Goal: Book appointment/travel/reservation

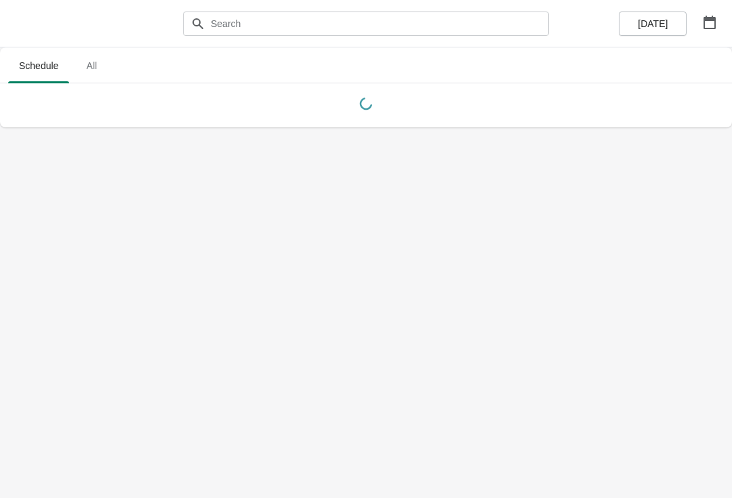
click at [711, 33] on button "button" at bounding box center [709, 22] width 24 height 24
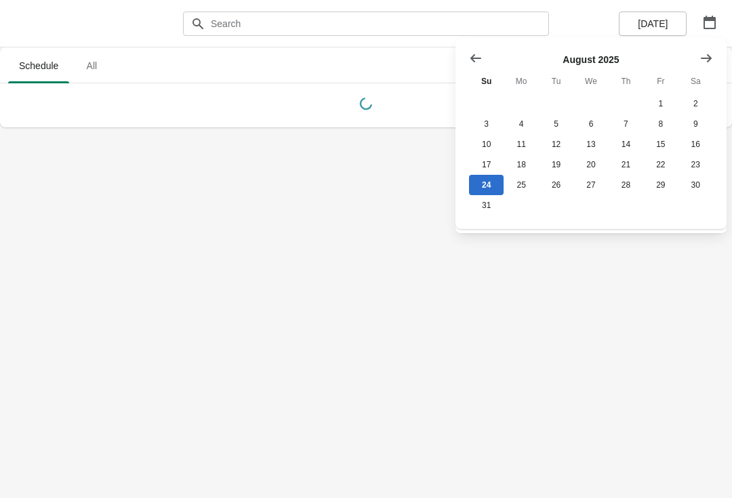
click at [706, 59] on icon "Show next month, September 2025" at bounding box center [706, 59] width 14 height 14
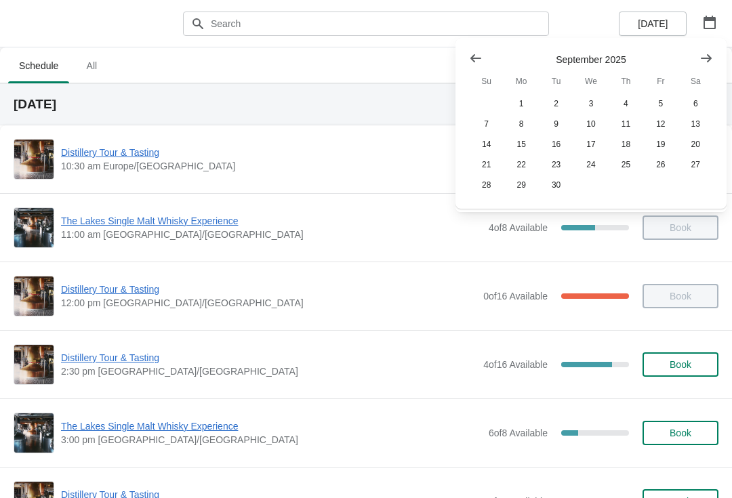
click at [692, 102] on button "6" at bounding box center [695, 104] width 35 height 20
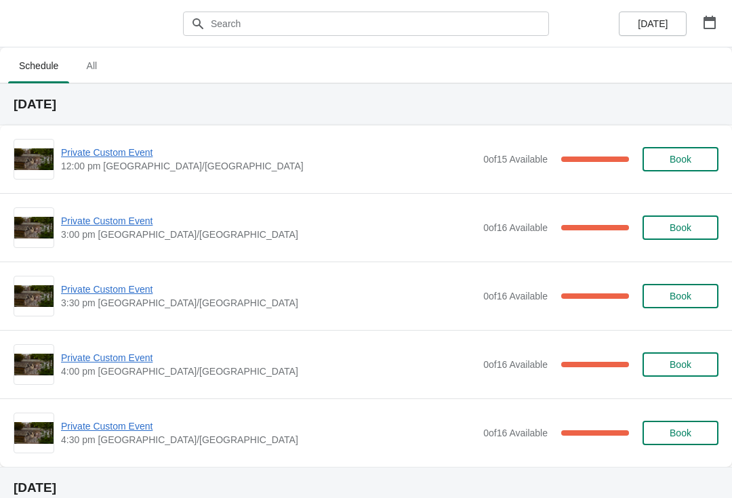
click at [704, 22] on icon "button" at bounding box center [709, 23] width 12 height 14
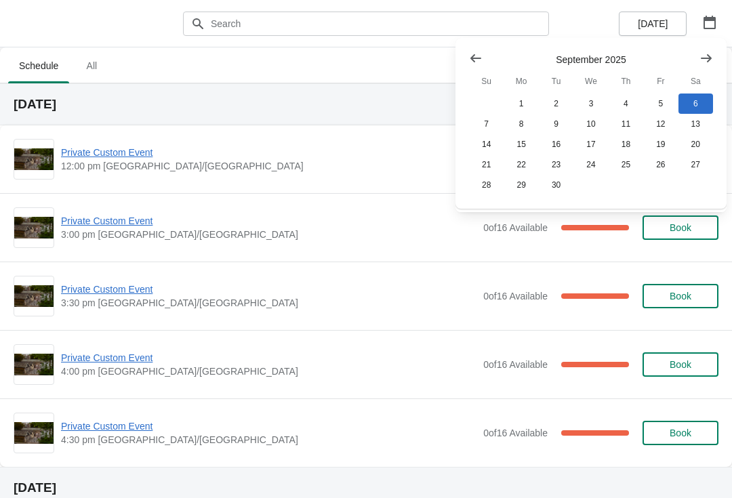
click at [658, 103] on button "5" at bounding box center [660, 104] width 35 height 20
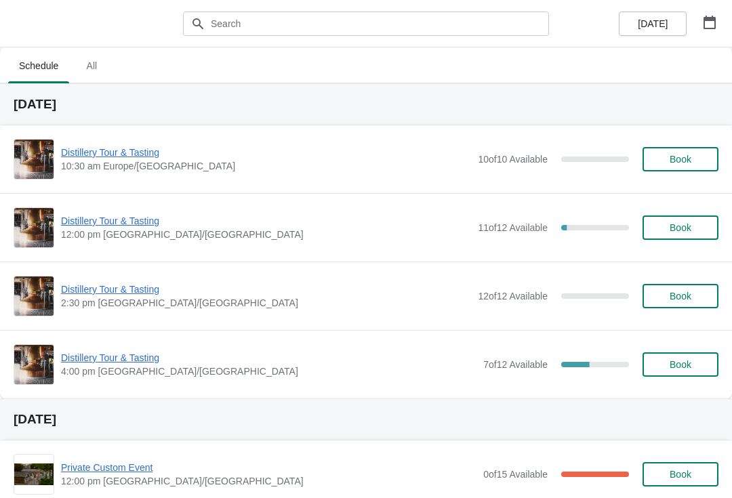
click at [686, 231] on span "Book" at bounding box center [681, 227] width 22 height 11
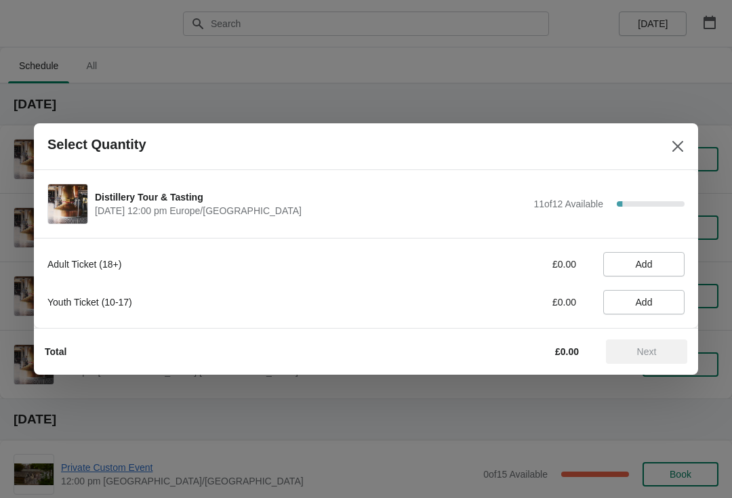
click at [646, 263] on span "Add" at bounding box center [644, 264] width 17 height 11
click at [669, 259] on icon at bounding box center [667, 265] width 14 height 14
click at [673, 258] on icon at bounding box center [667, 265] width 14 height 14
click at [670, 259] on icon at bounding box center [667, 265] width 14 height 14
click at [674, 259] on icon at bounding box center [667, 265] width 14 height 14
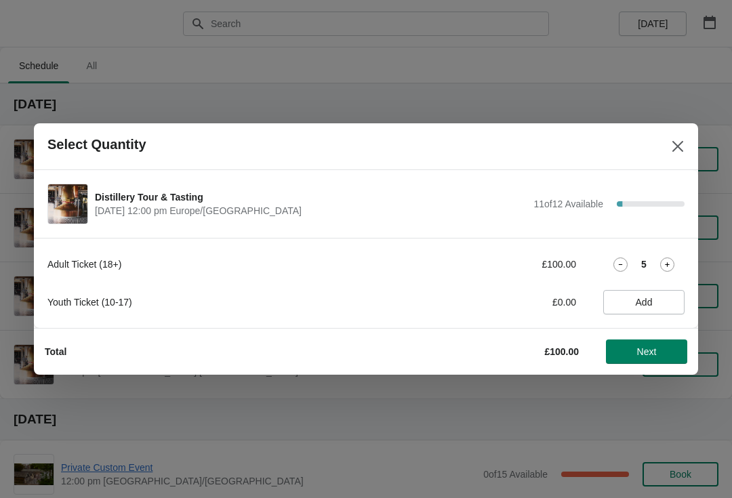
click at [638, 348] on span "Next" at bounding box center [647, 351] width 20 height 11
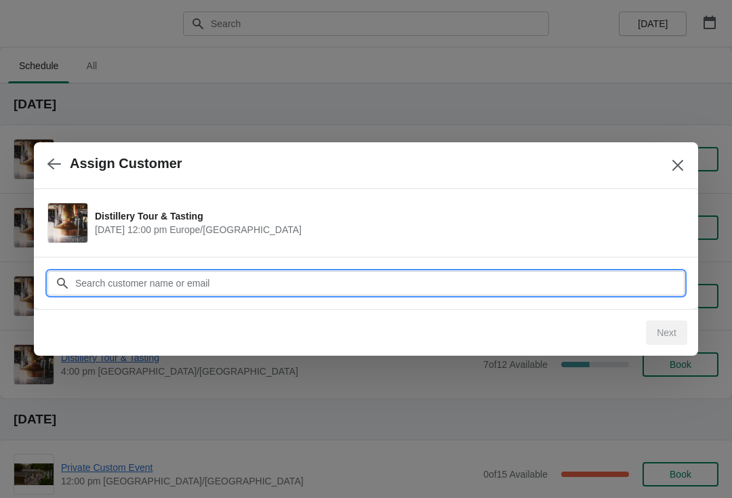
click at [535, 279] on input "Customer" at bounding box center [380, 283] width 610 height 24
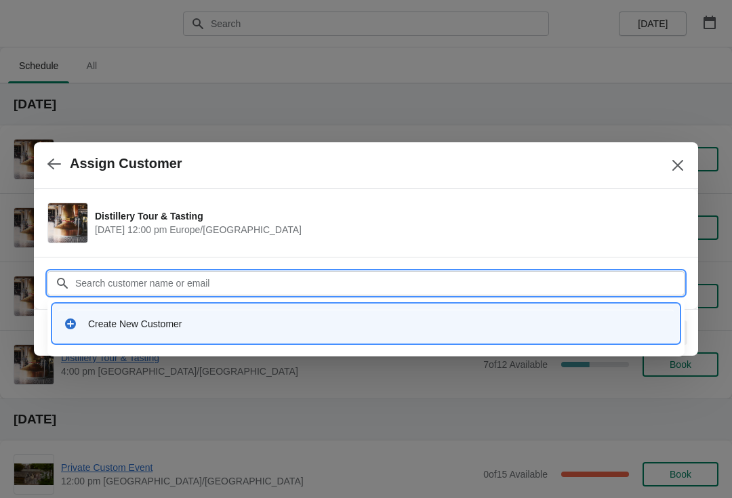
click at [224, 285] on input "Customer" at bounding box center [380, 283] width 610 height 24
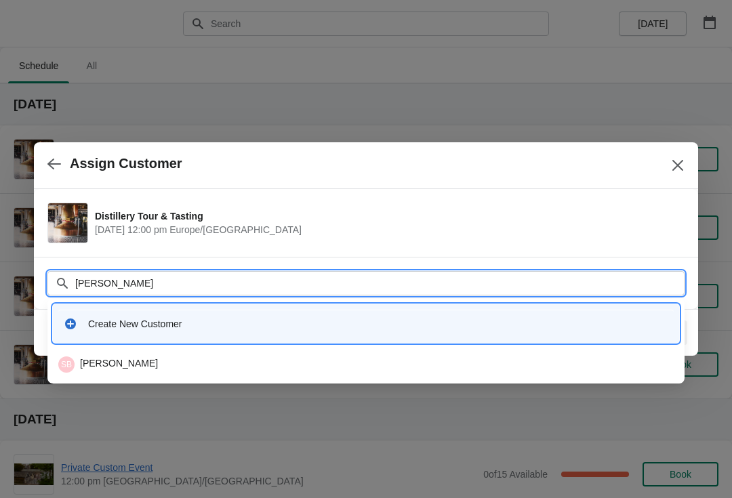
type input "[PERSON_NAME]"
click at [143, 361] on div "SB [PERSON_NAME]" at bounding box center [365, 364] width 615 height 16
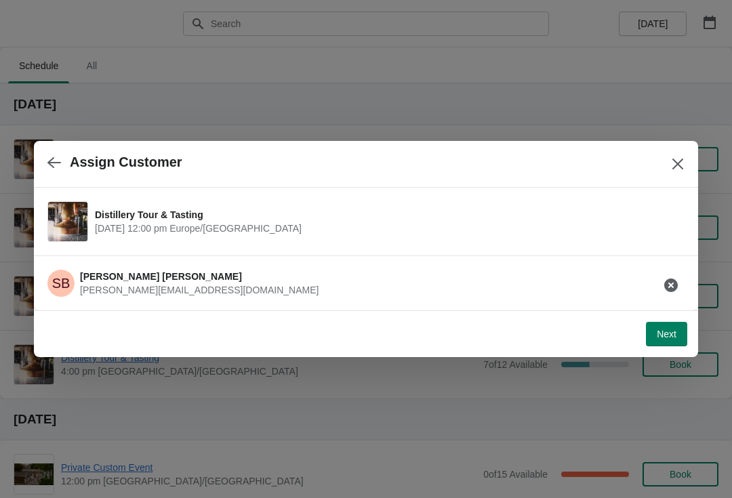
click at [659, 335] on span "Next" at bounding box center [667, 334] width 20 height 11
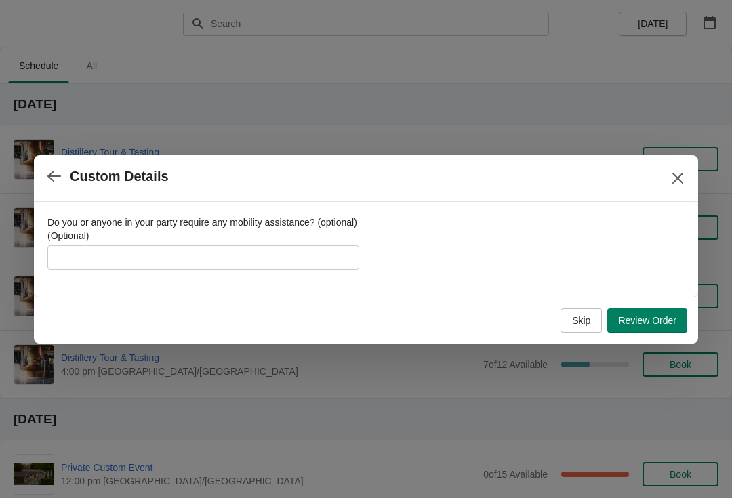
click at [646, 315] on span "Review Order" at bounding box center [647, 320] width 58 height 11
